Goal: Communication & Community: Answer question/provide support

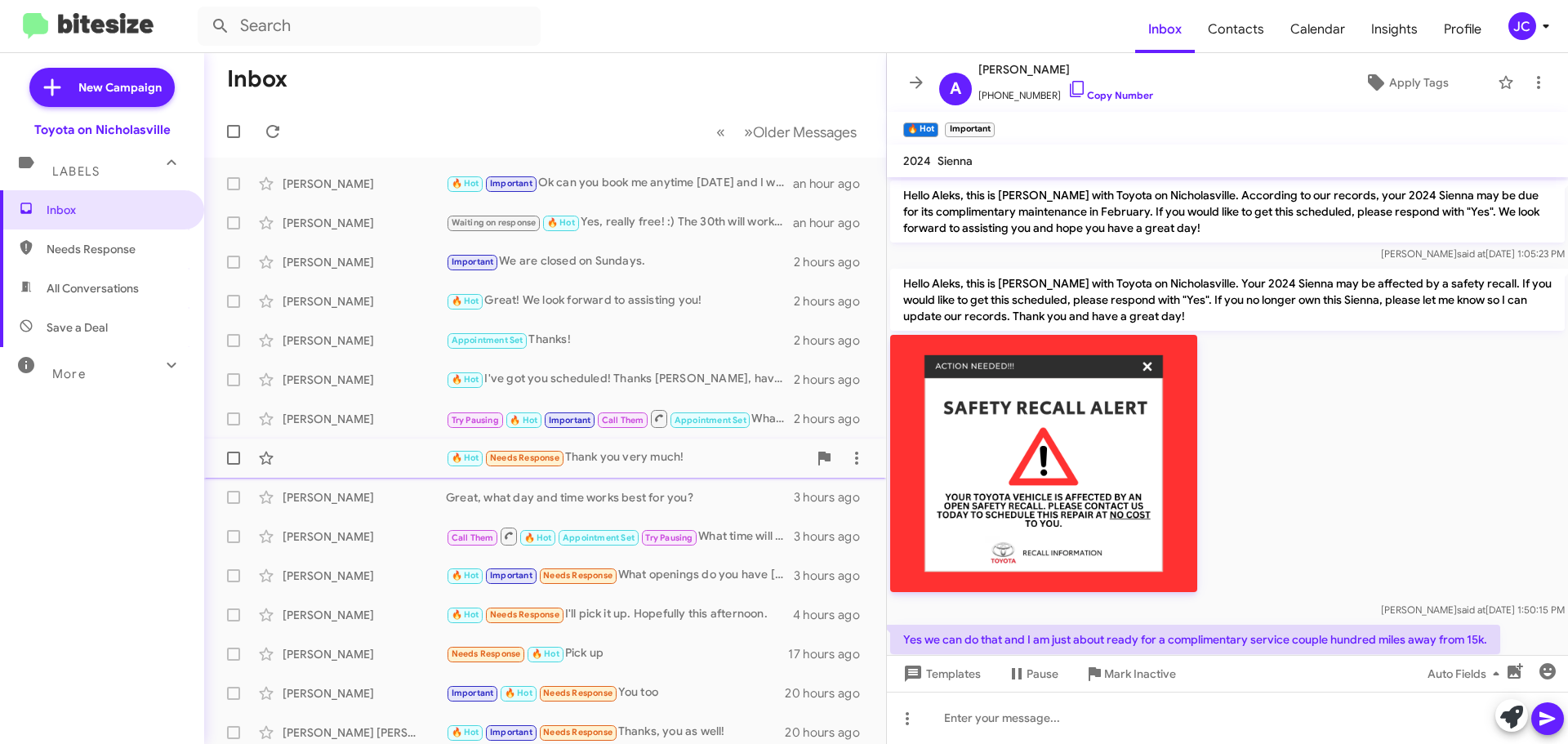
scroll to position [82, 0]
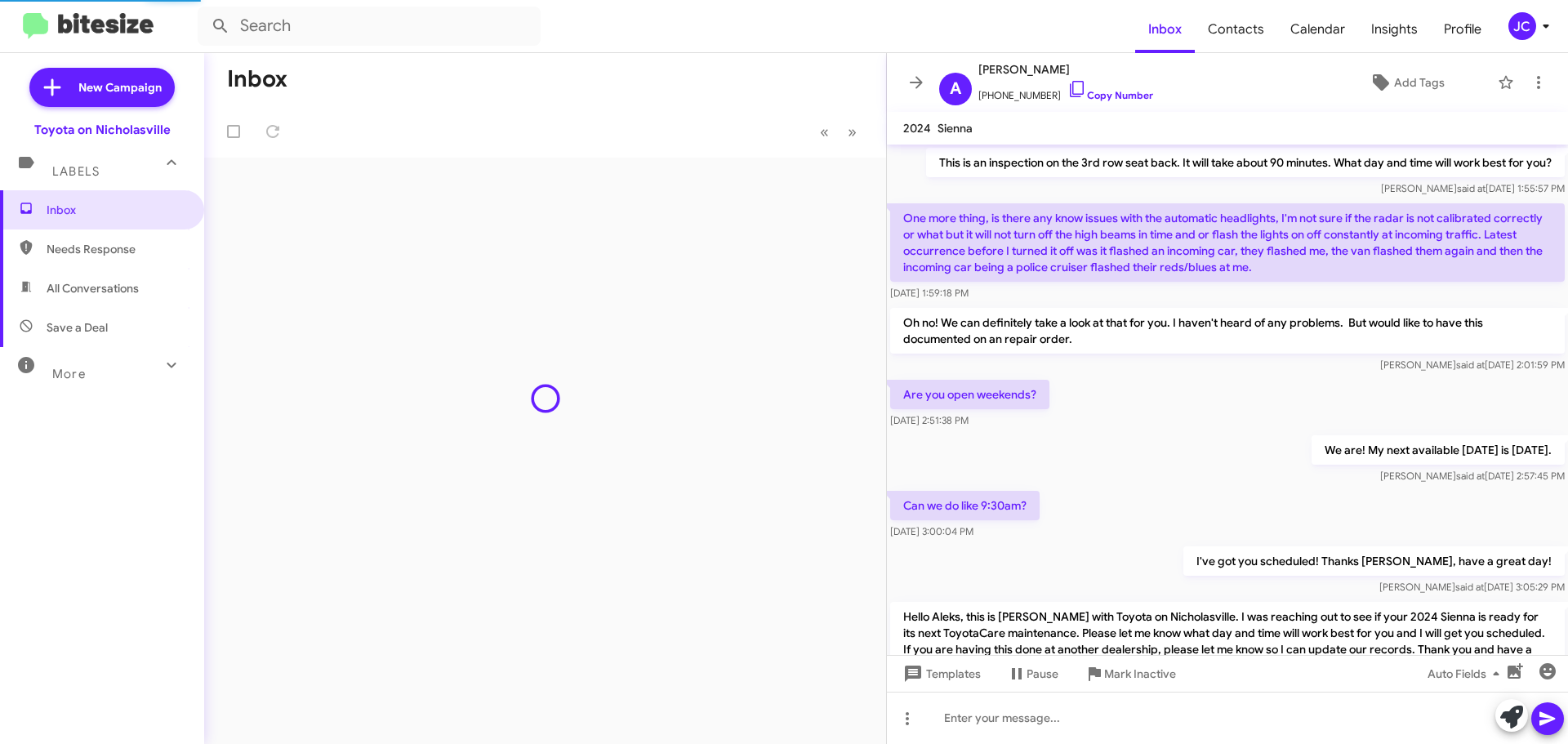
scroll to position [797, 0]
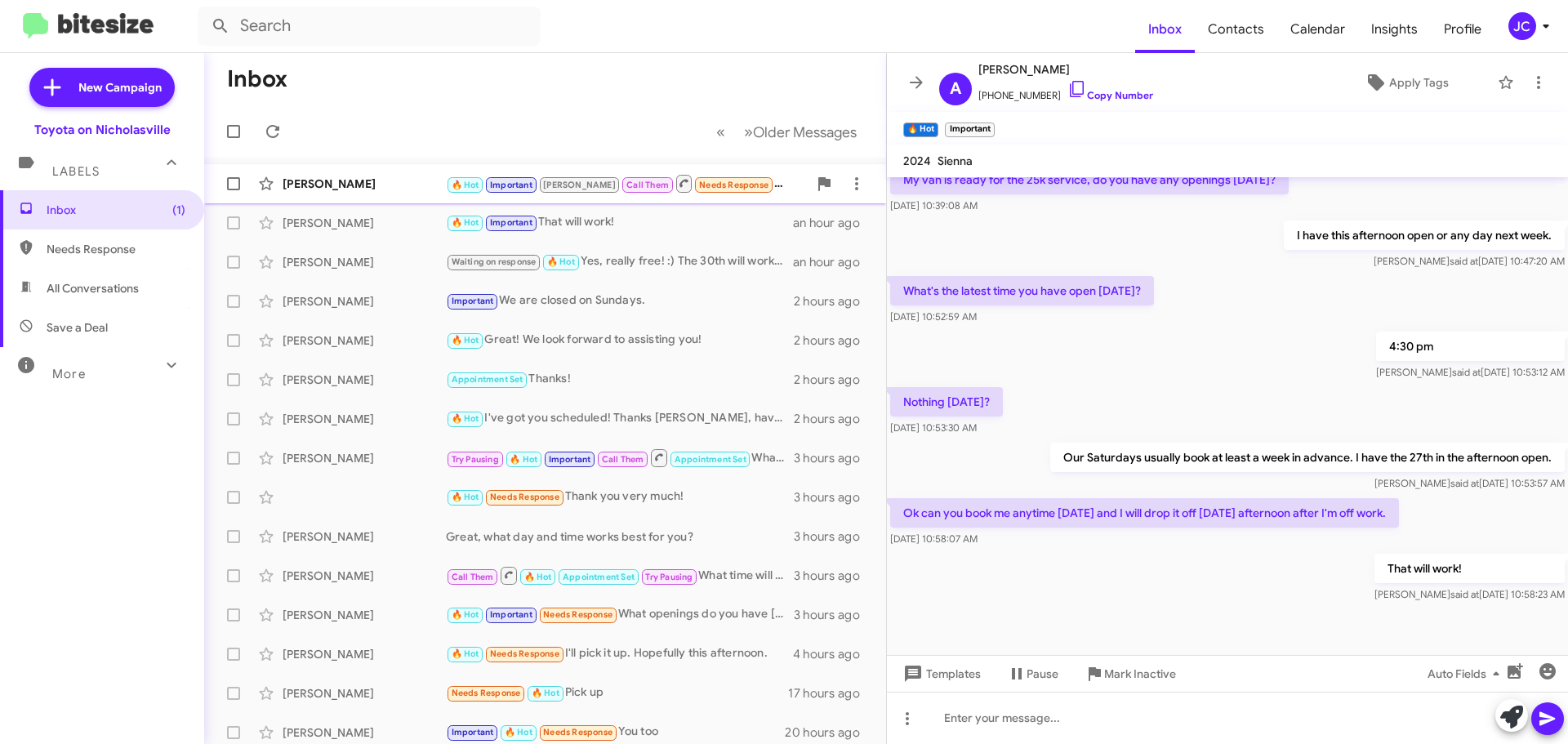
click at [296, 189] on div "Glenn Feindel" at bounding box center [364, 184] width 163 height 16
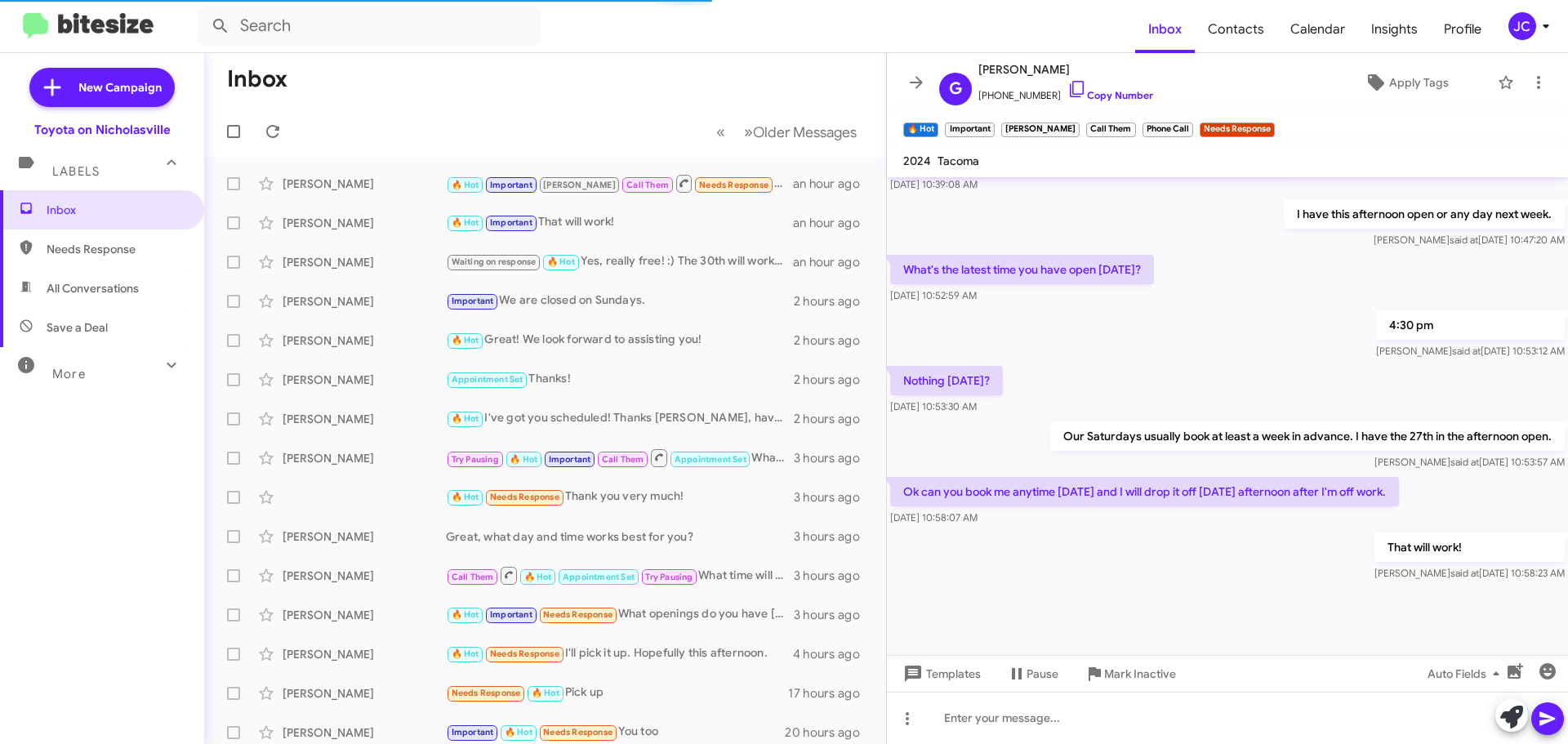
scroll to position [829, 0]
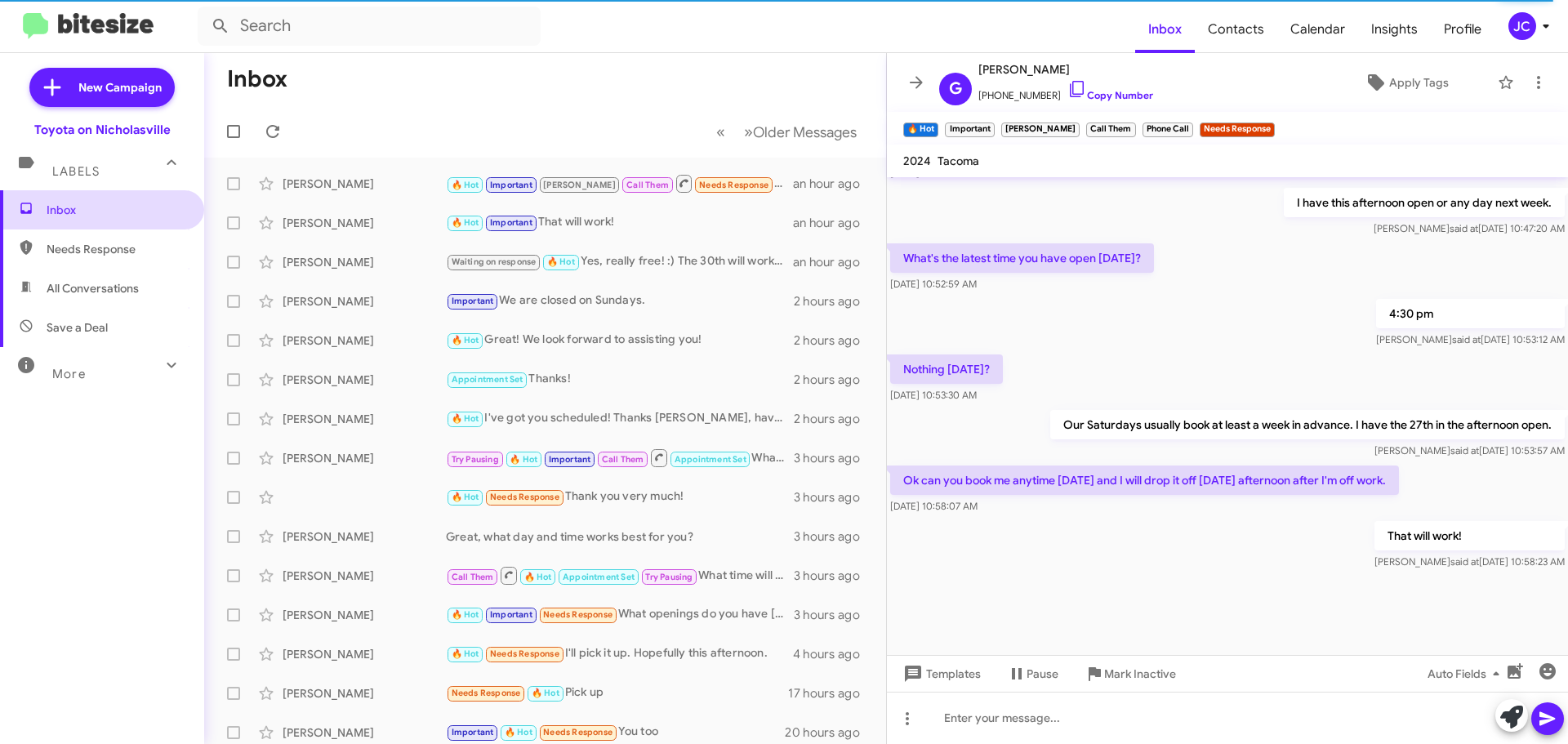
click at [71, 205] on span "Inbox" at bounding box center [116, 209] width 139 height 16
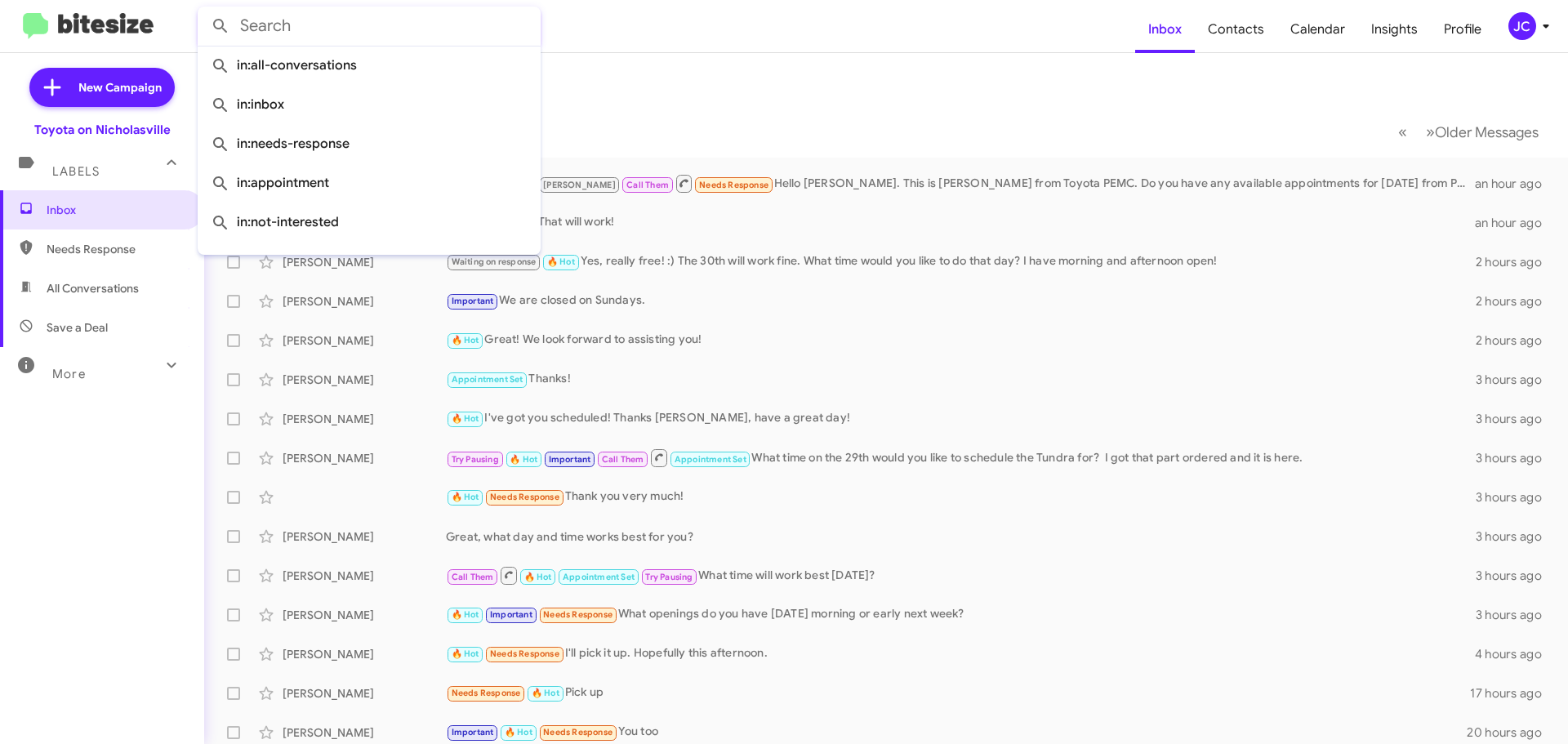
click at [269, 22] on input "text" at bounding box center [368, 26] width 343 height 39
click at [937, 181] on div "🔥 Hot Important Jessica Call Them Needs Response Hello Jessika. This is Glenn F…" at bounding box center [968, 184] width 1044 height 20
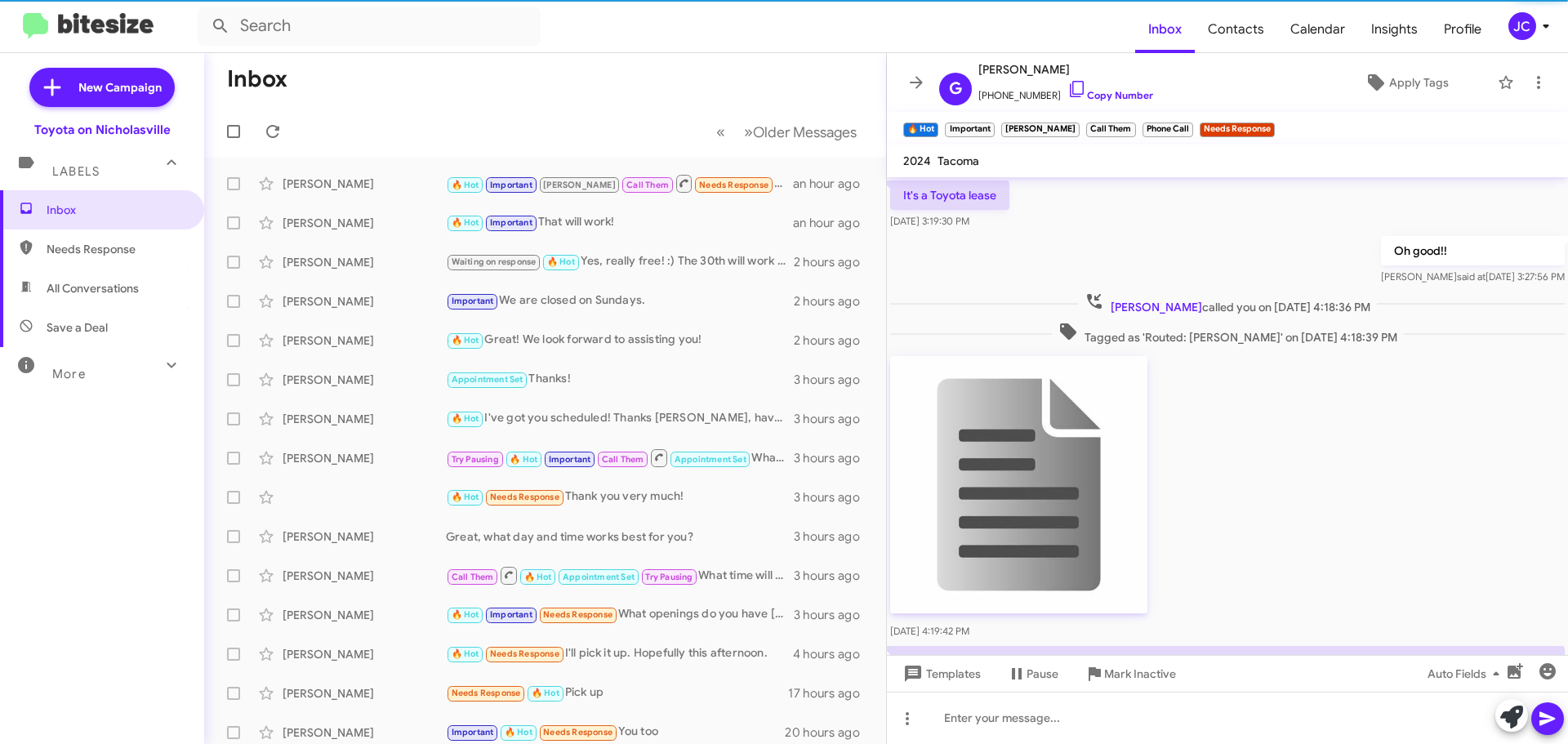
scroll to position [1572, 0]
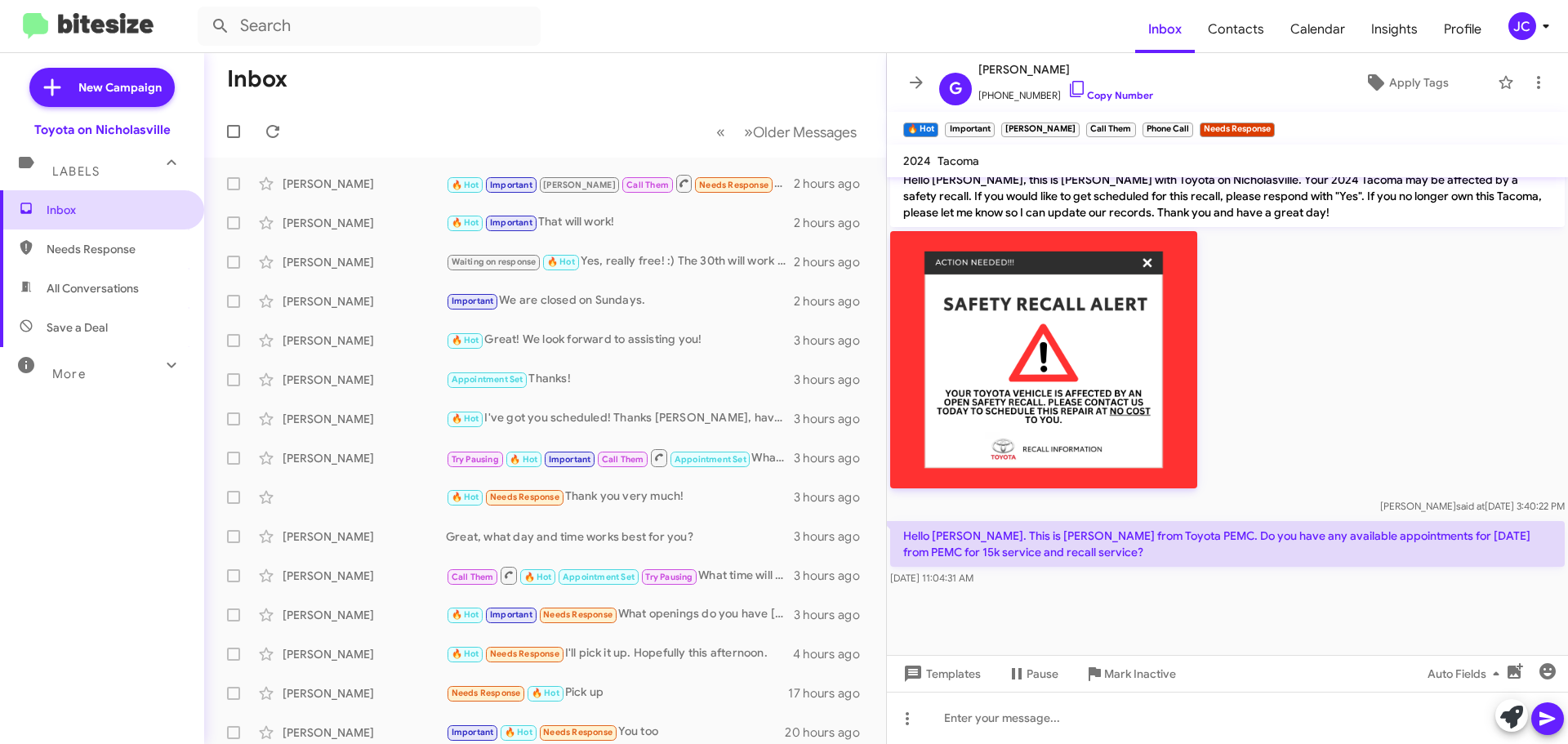
click at [116, 210] on span "Inbox" at bounding box center [116, 209] width 139 height 16
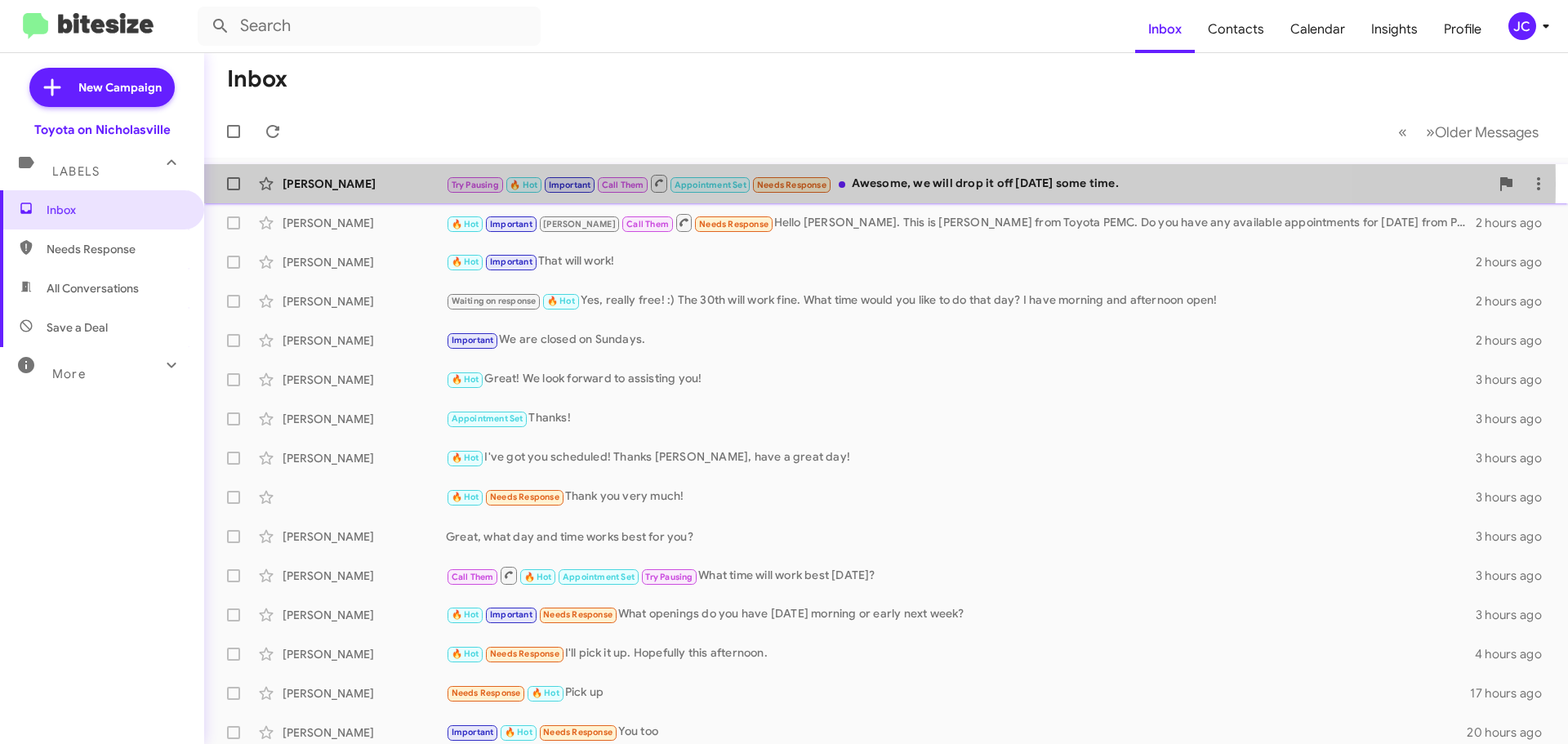
click at [313, 183] on div "[PERSON_NAME]" at bounding box center [364, 184] width 163 height 16
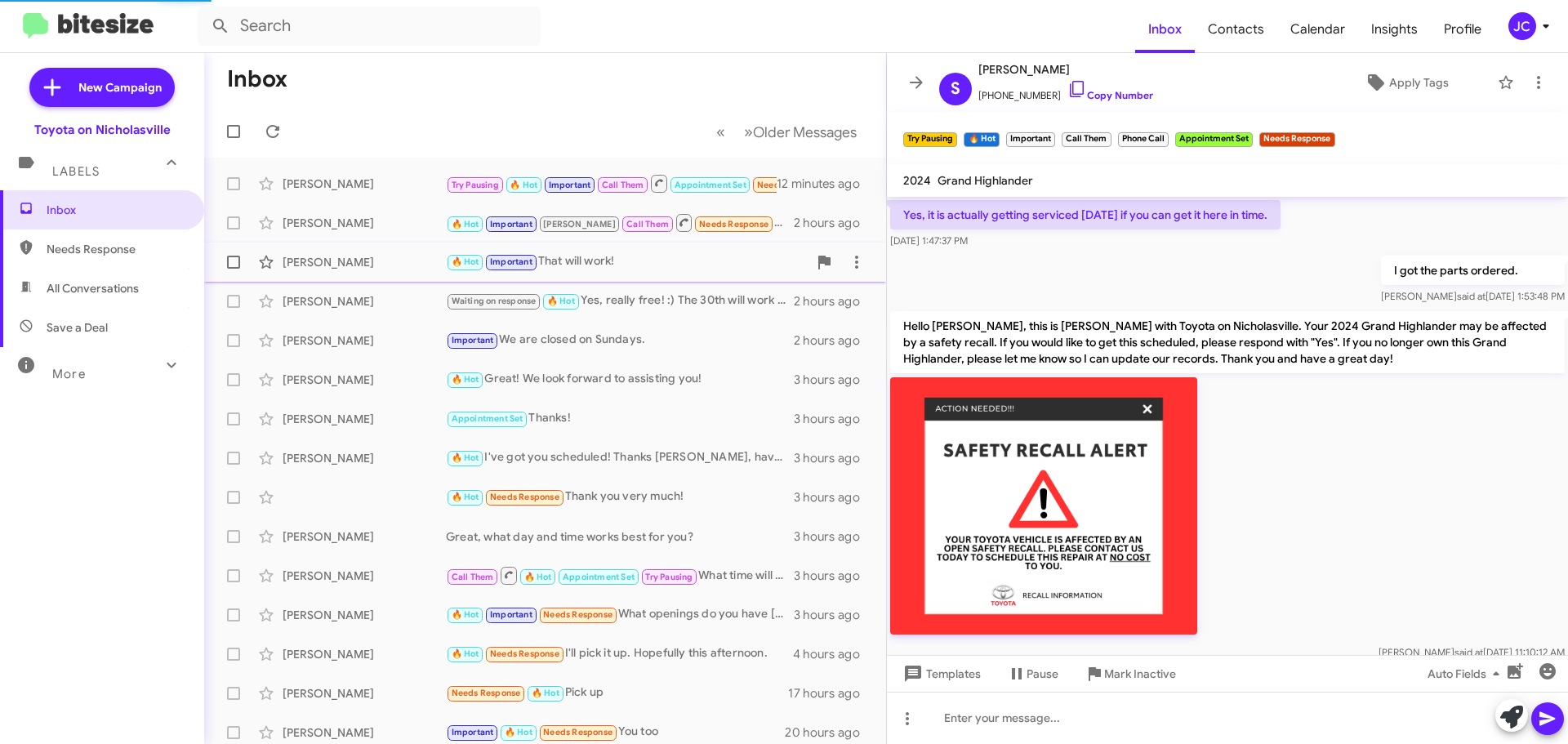
scroll to position [1146, 0]
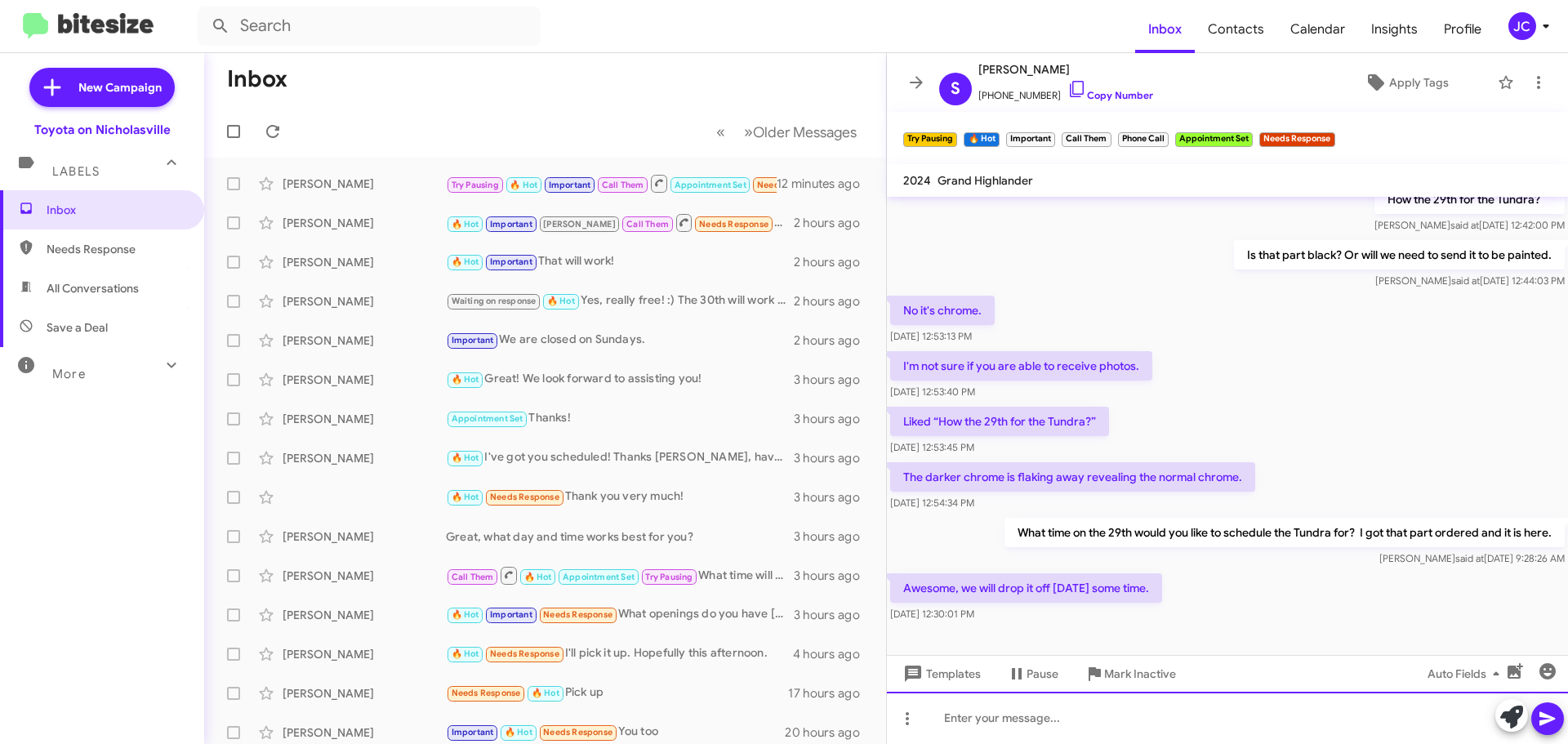
click at [1051, 699] on div at bounding box center [1227, 718] width 681 height 52
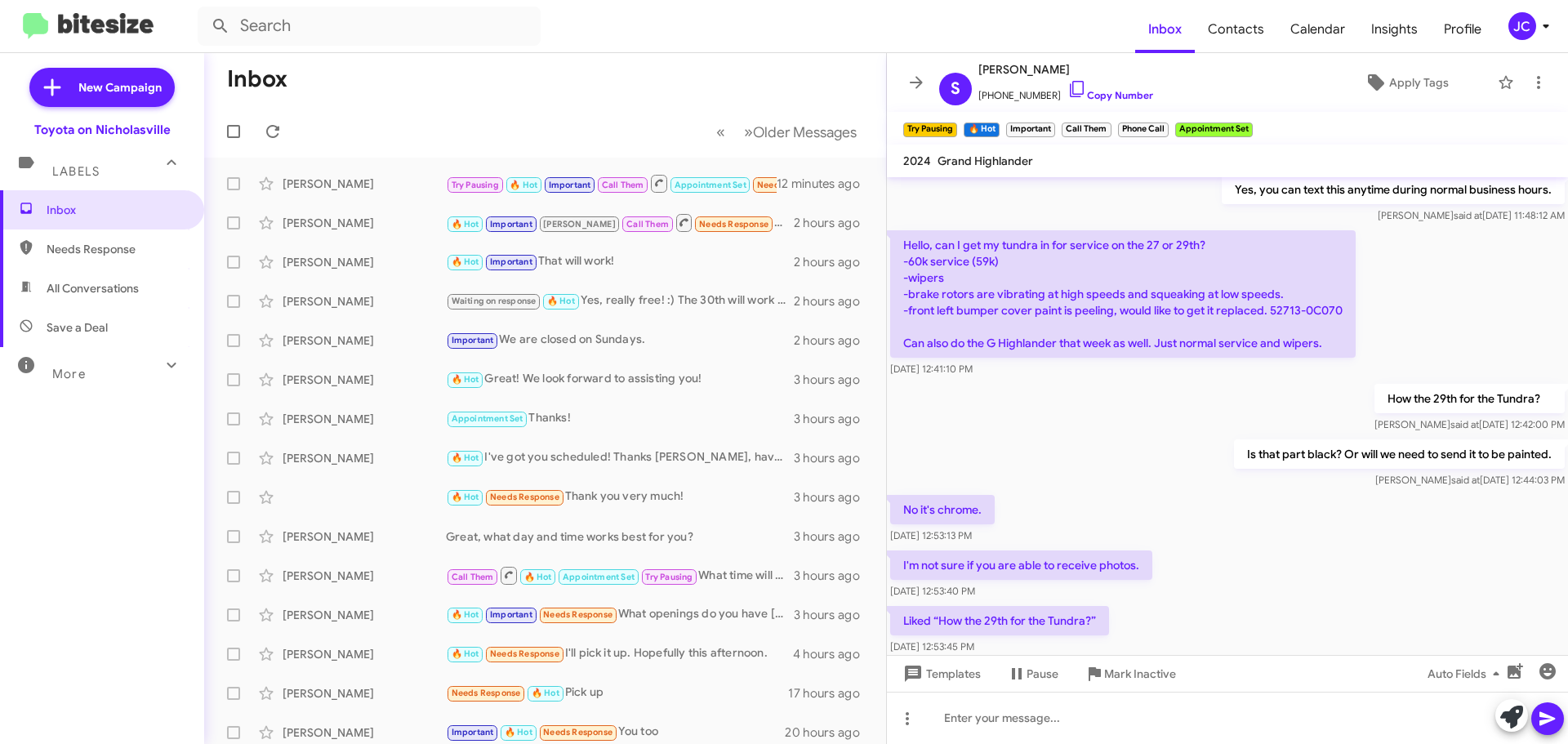
scroll to position [8086, 0]
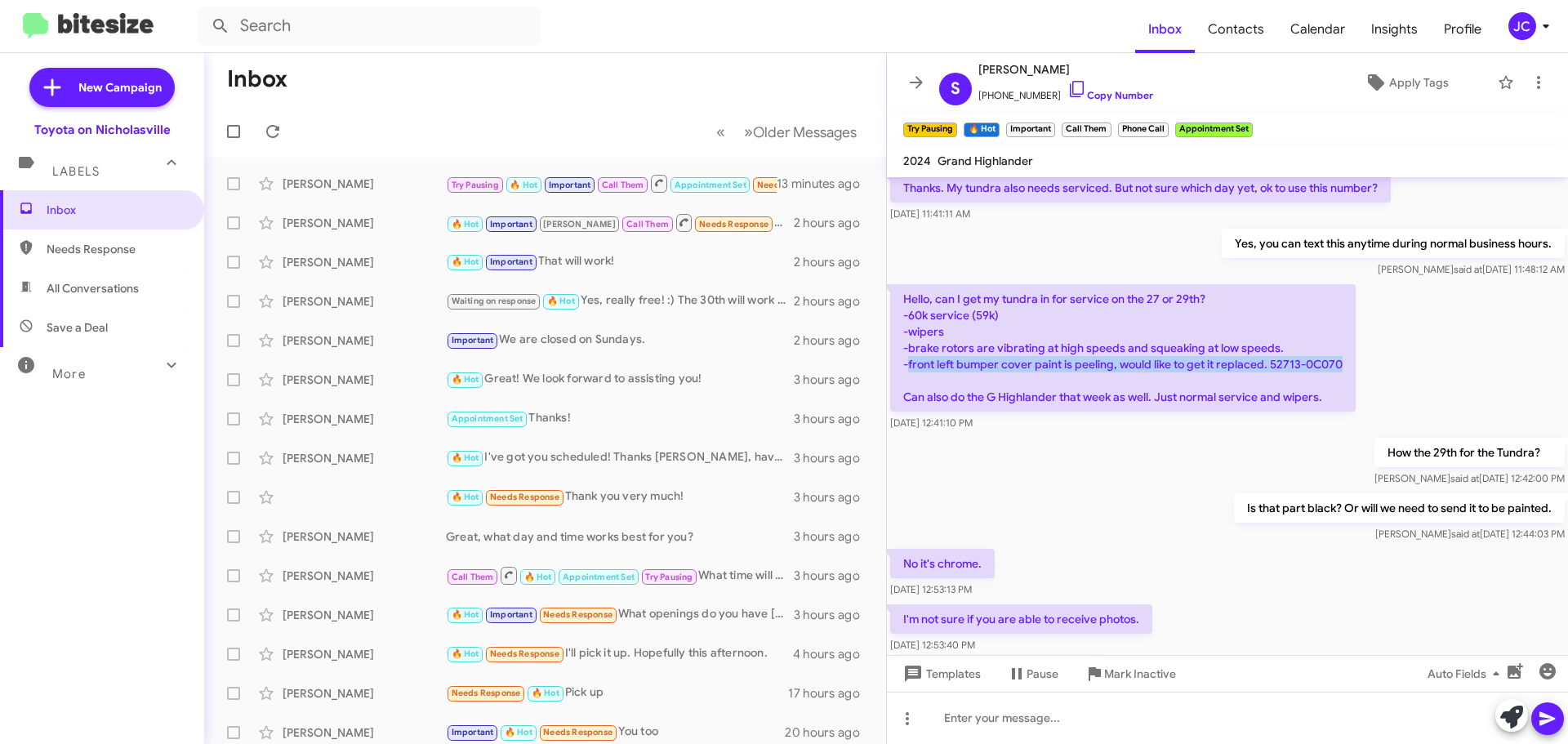
drag, startPoint x: 1347, startPoint y: 366, endPoint x: 910, endPoint y: 371, distance: 437.0
click at [910, 371] on p "Hello, can I get my tundra in for service on the 27 or 29th? -60k service (59k)…" at bounding box center [1123, 348] width 466 height 128
copy p "front left bumper cover paint is peeling, would like to get it replaced. 52713-…"
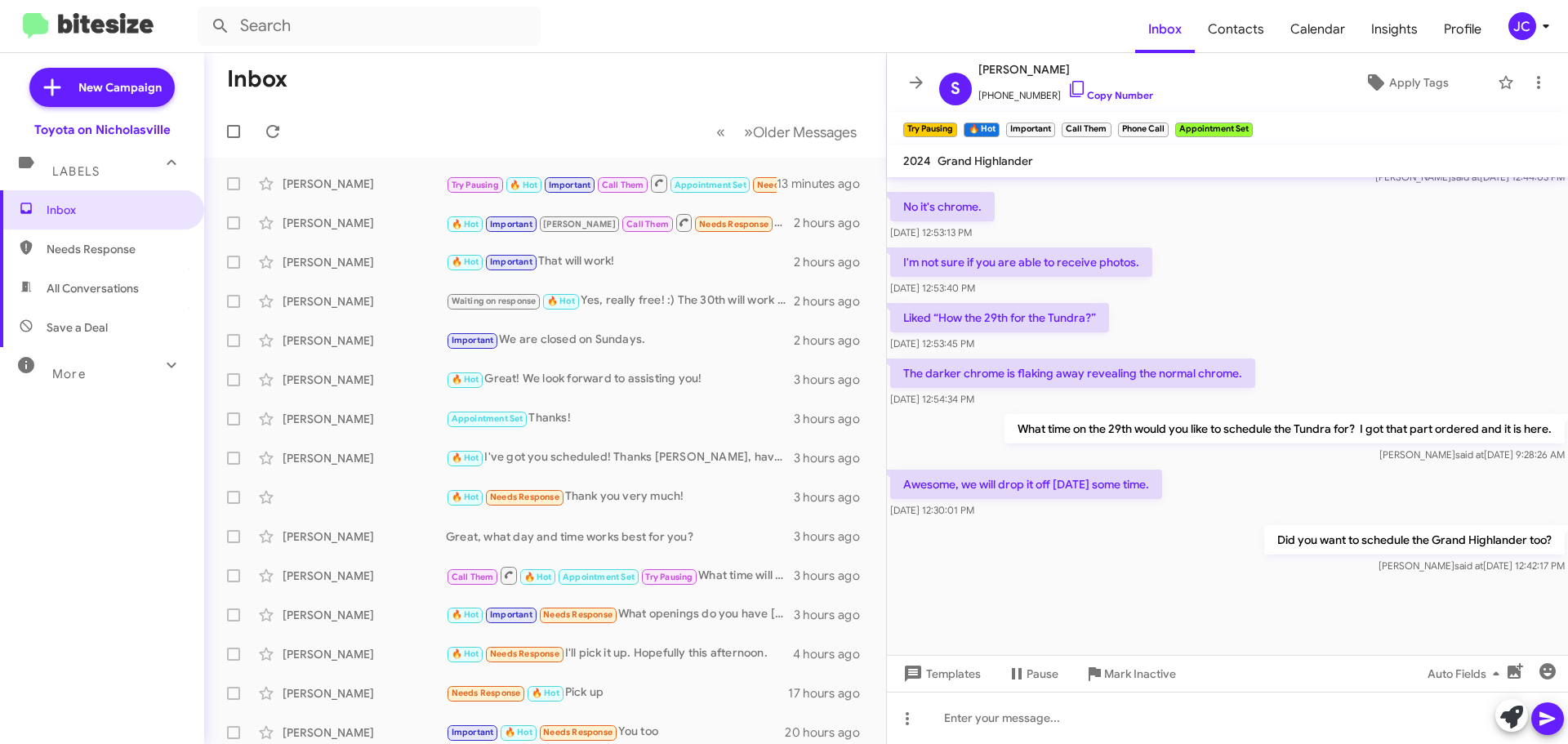
scroll to position [8615, 0]
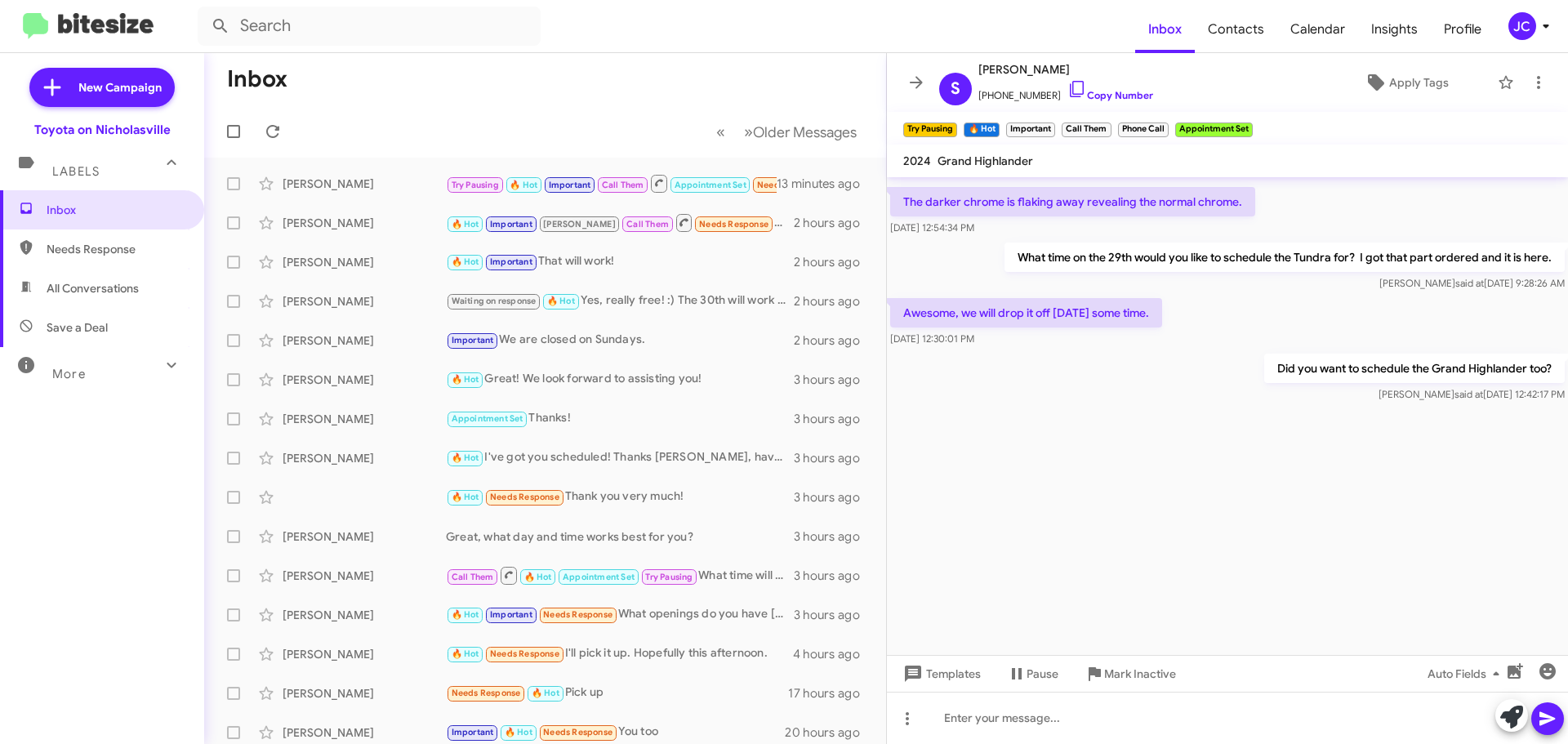
click at [1192, 539] on div at bounding box center [1227, 652] width 681 height 494
click at [379, 187] on div "[PERSON_NAME]" at bounding box center [364, 184] width 163 height 16
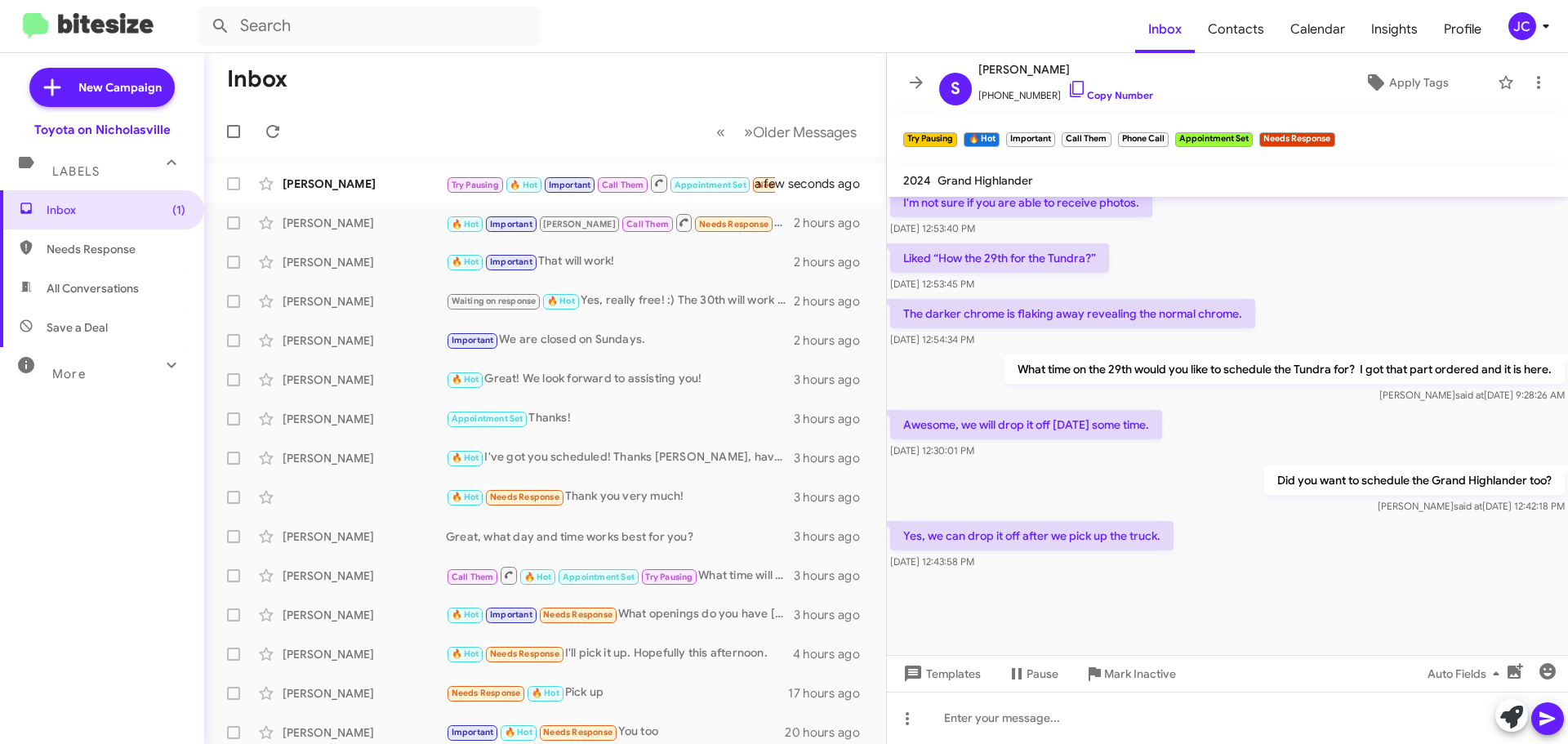
scroll to position [1198, 0]
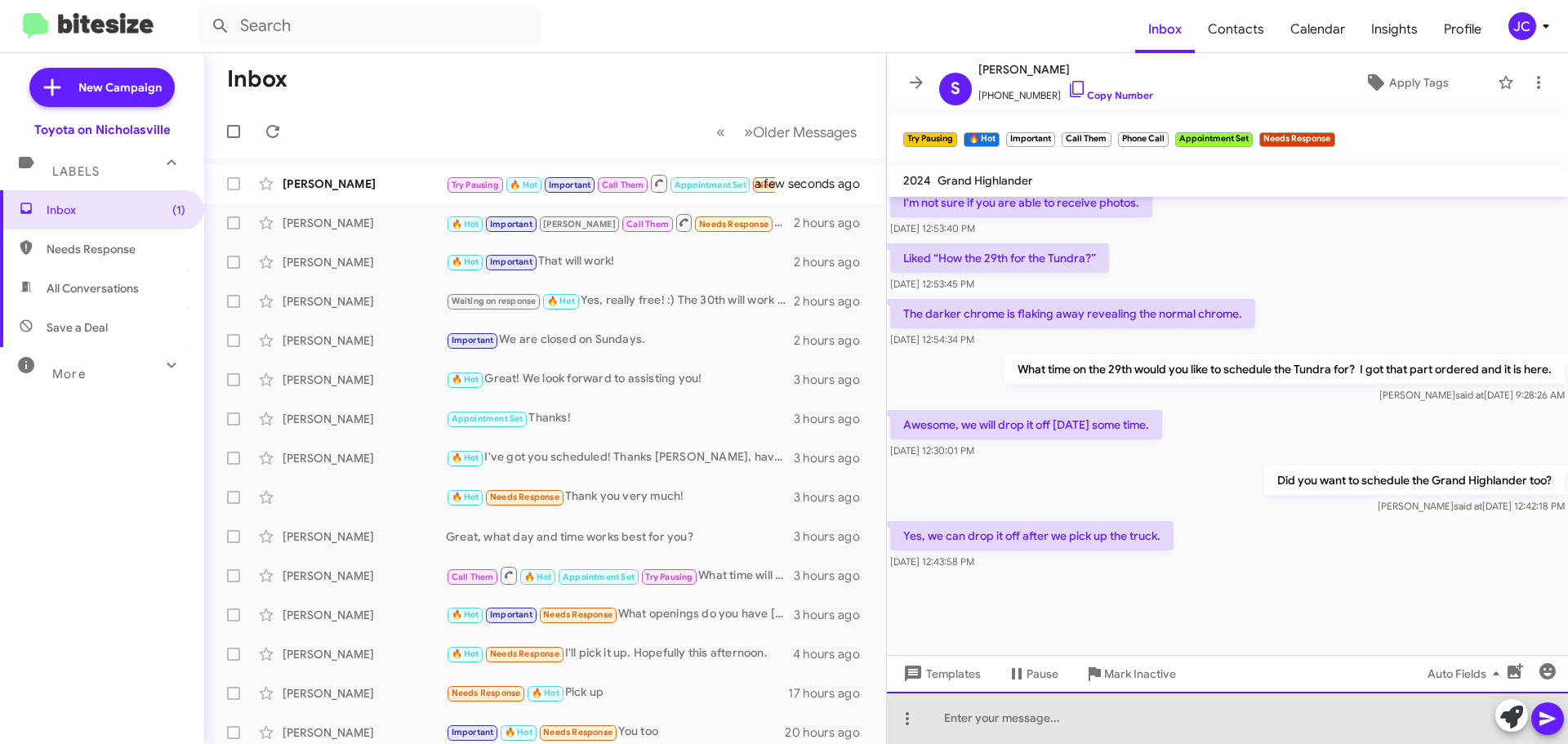
click at [985, 736] on div at bounding box center [1227, 718] width 681 height 52
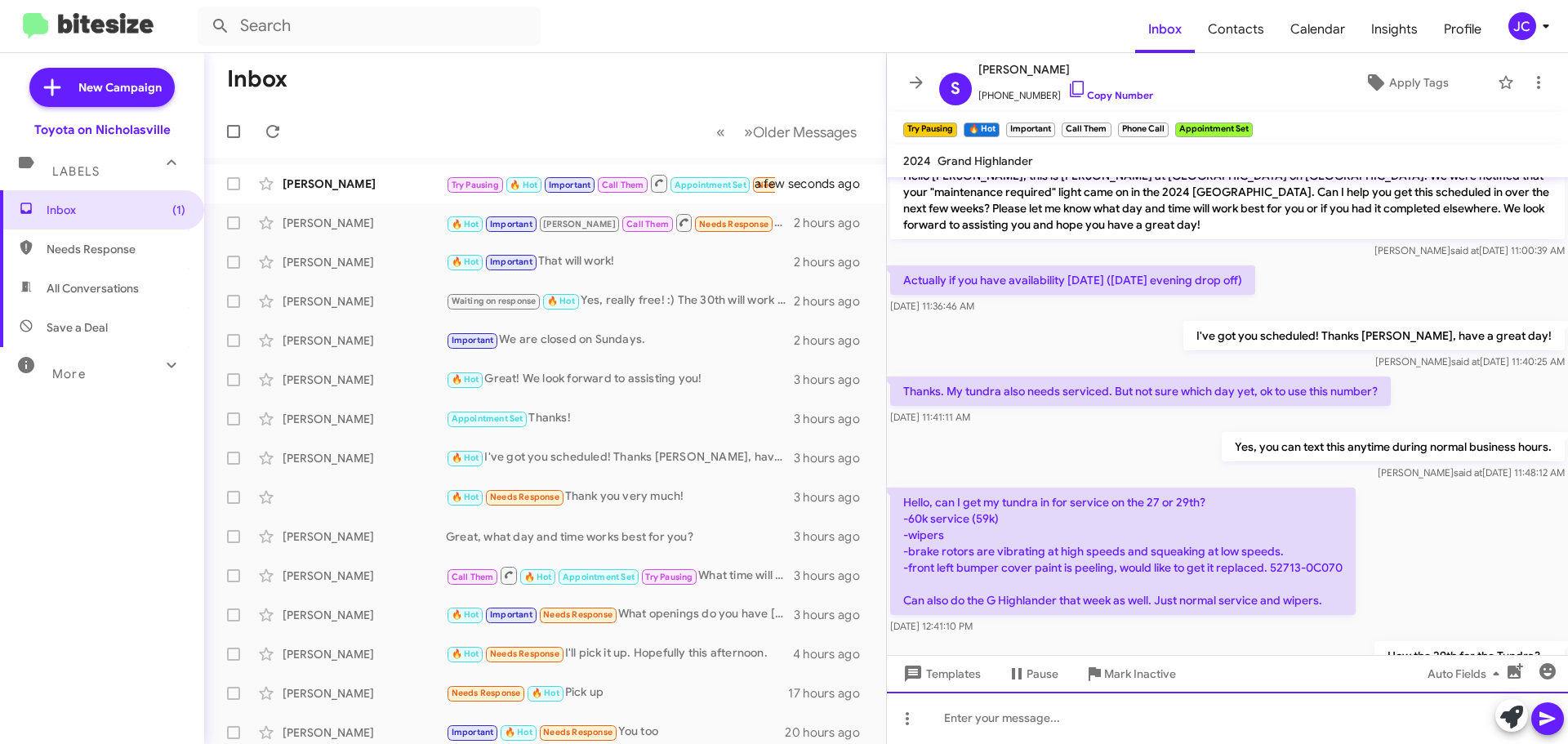
scroll to position [2280, 0]
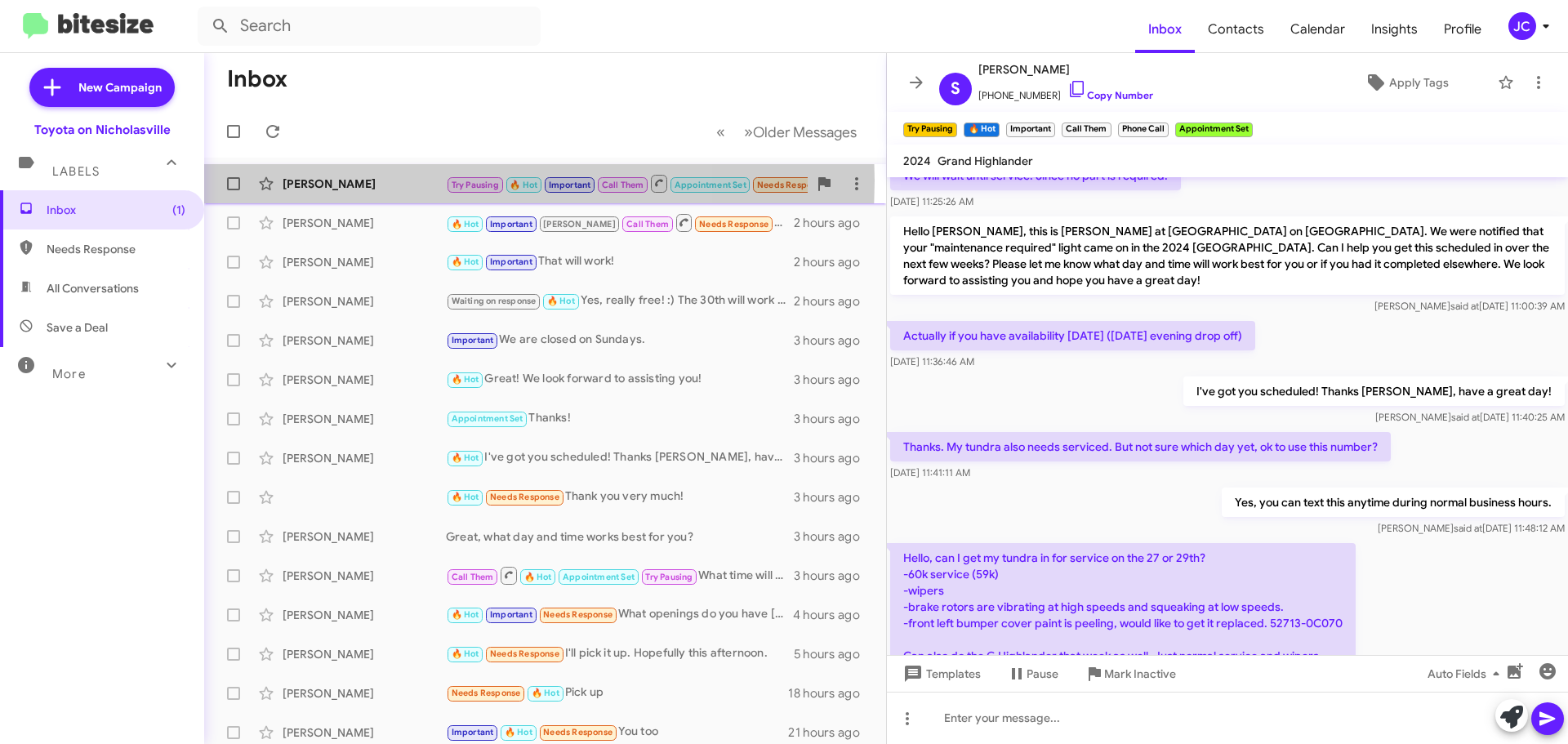
click at [378, 180] on div "[PERSON_NAME]" at bounding box center [364, 184] width 163 height 16
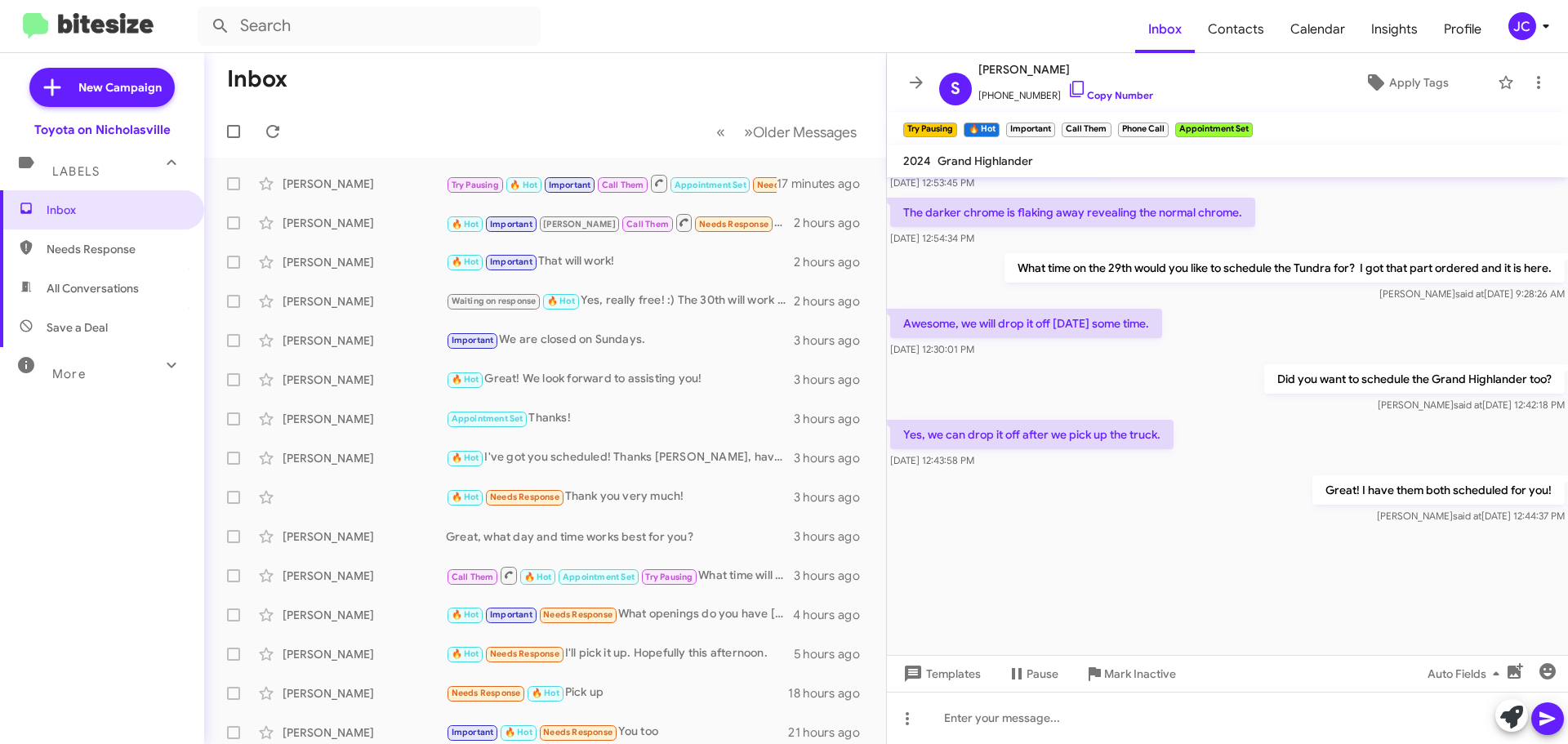
scroll to position [3098, 0]
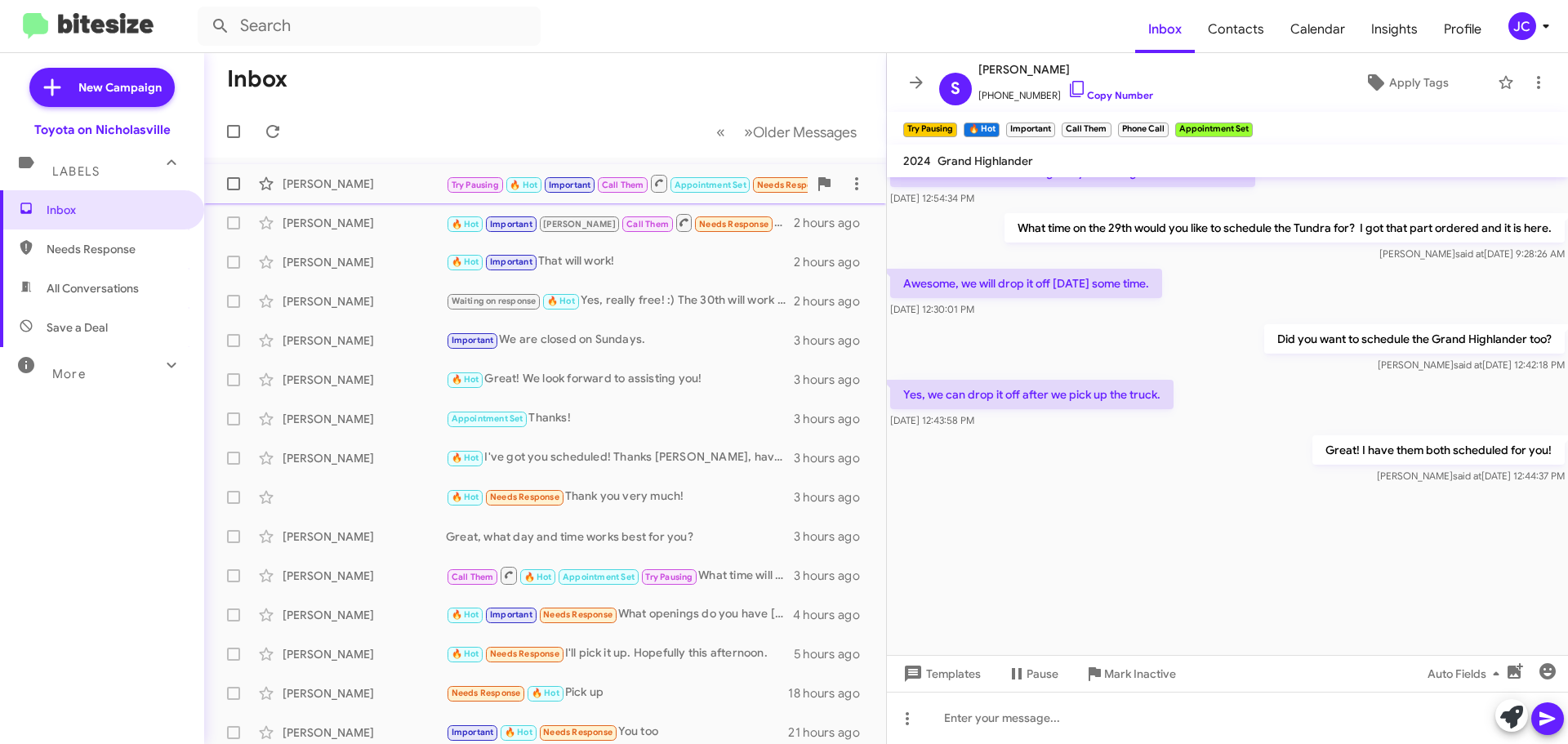
click at [355, 171] on div "Steve Hitchcock Try Pausing 🔥 Hot Important Call Them Appointment Set Needs Res…" at bounding box center [545, 184] width 656 height 32
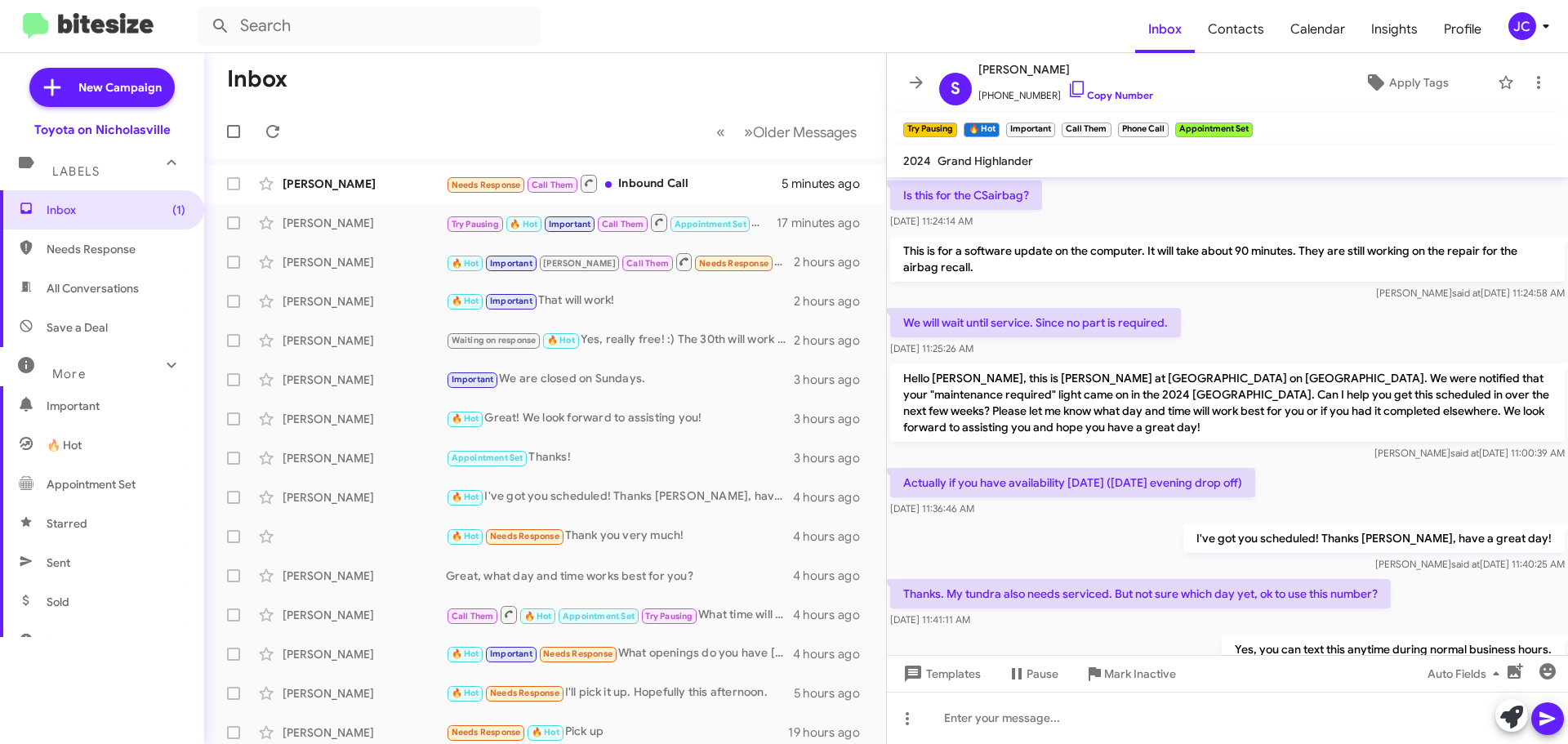
scroll to position [845, 0]
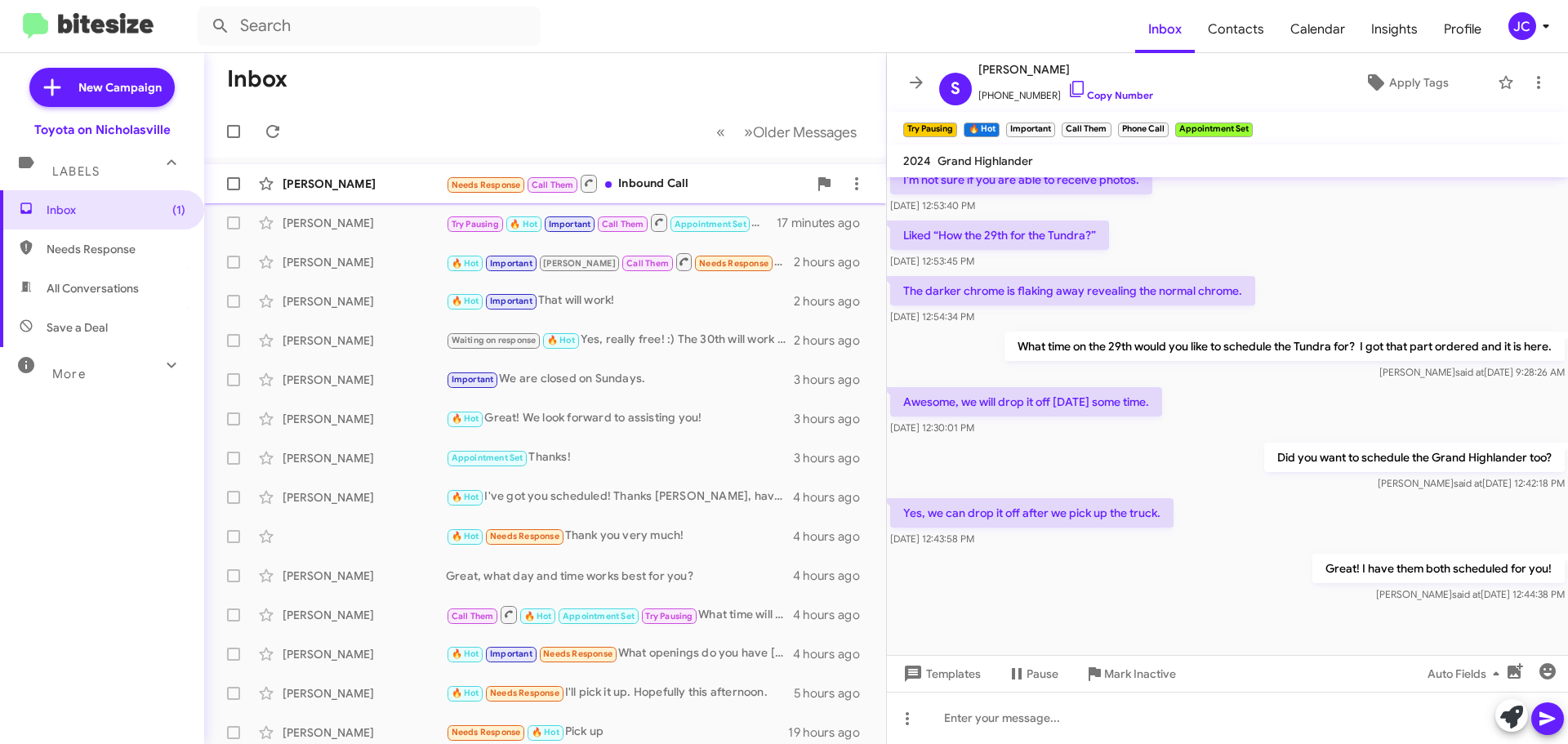
click at [310, 173] on div "John Gregory Needs Response Call Them Inbound Call 5 minutes ago" at bounding box center [545, 184] width 656 height 32
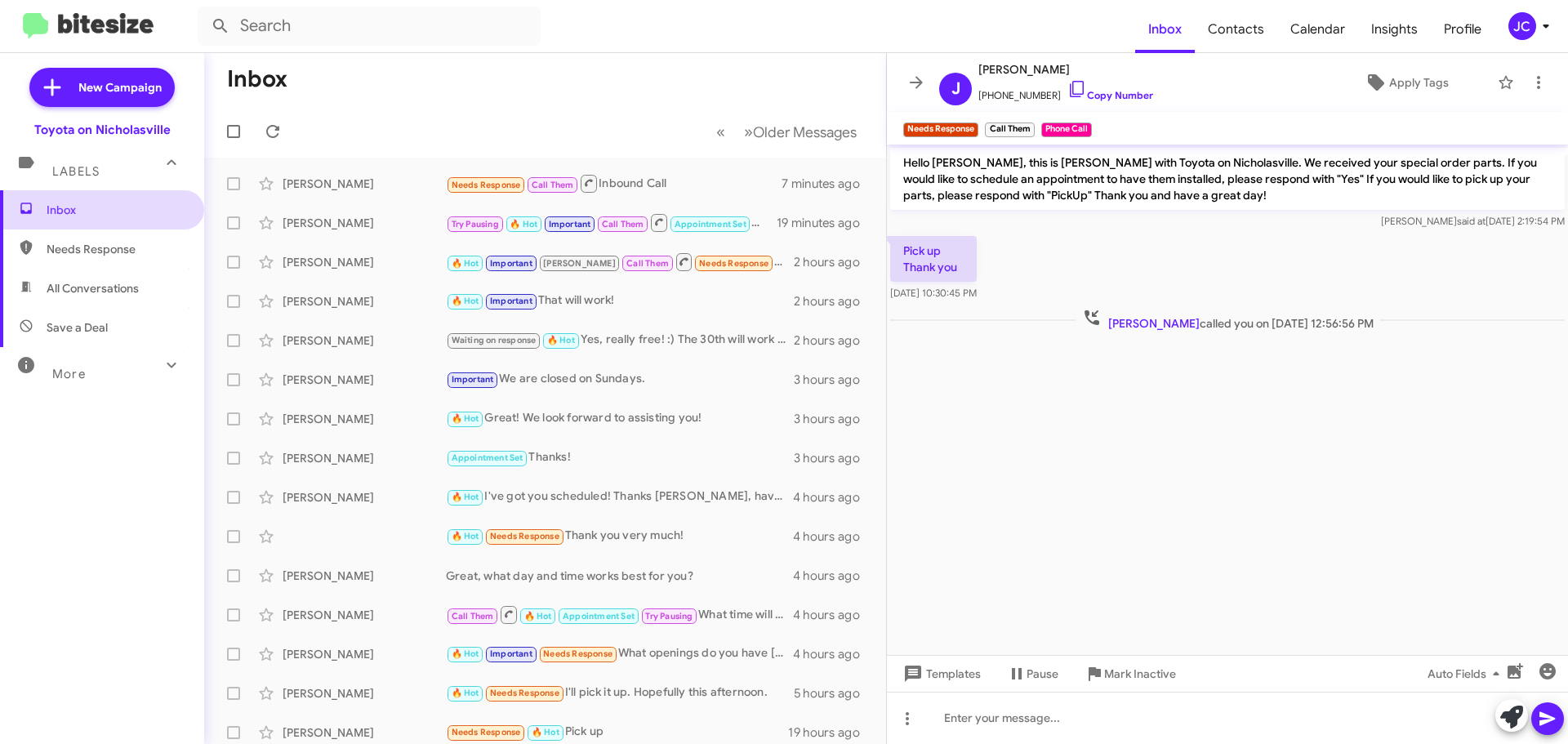
click at [124, 205] on span "Inbox" at bounding box center [116, 209] width 139 height 16
